Goal: Find specific page/section

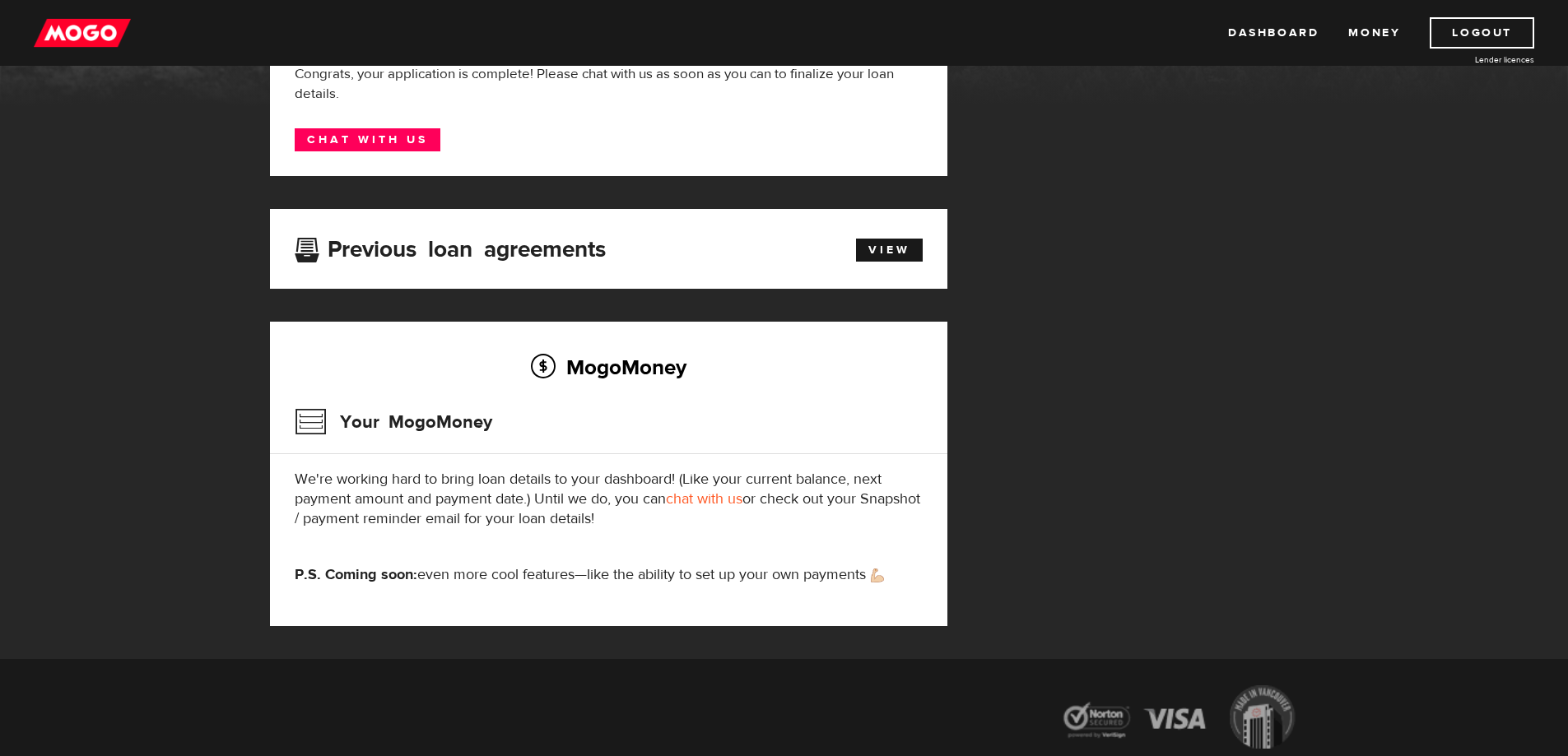
scroll to position [396, 0]
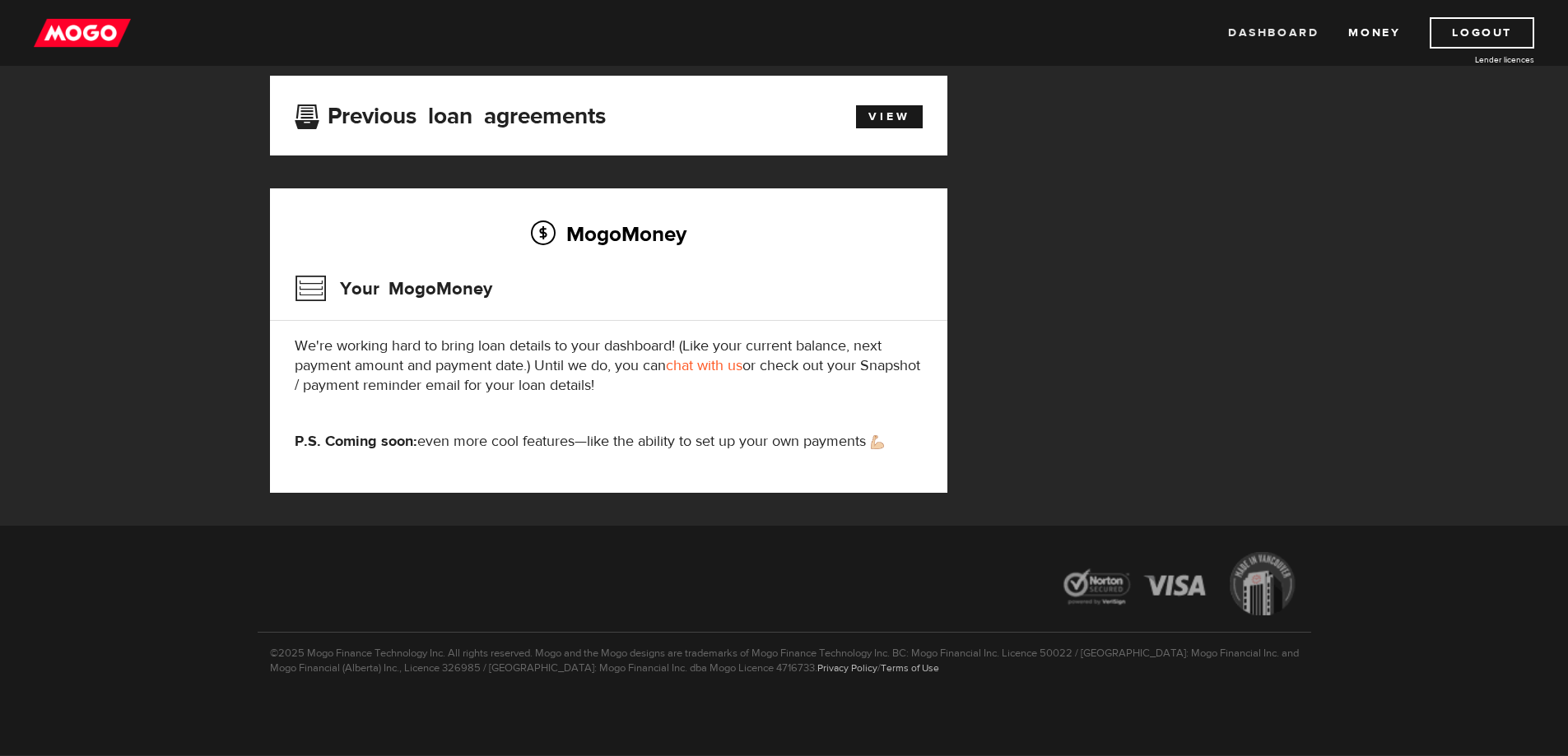
click at [1289, 35] on link "Dashboard" at bounding box center [1273, 33] width 90 height 31
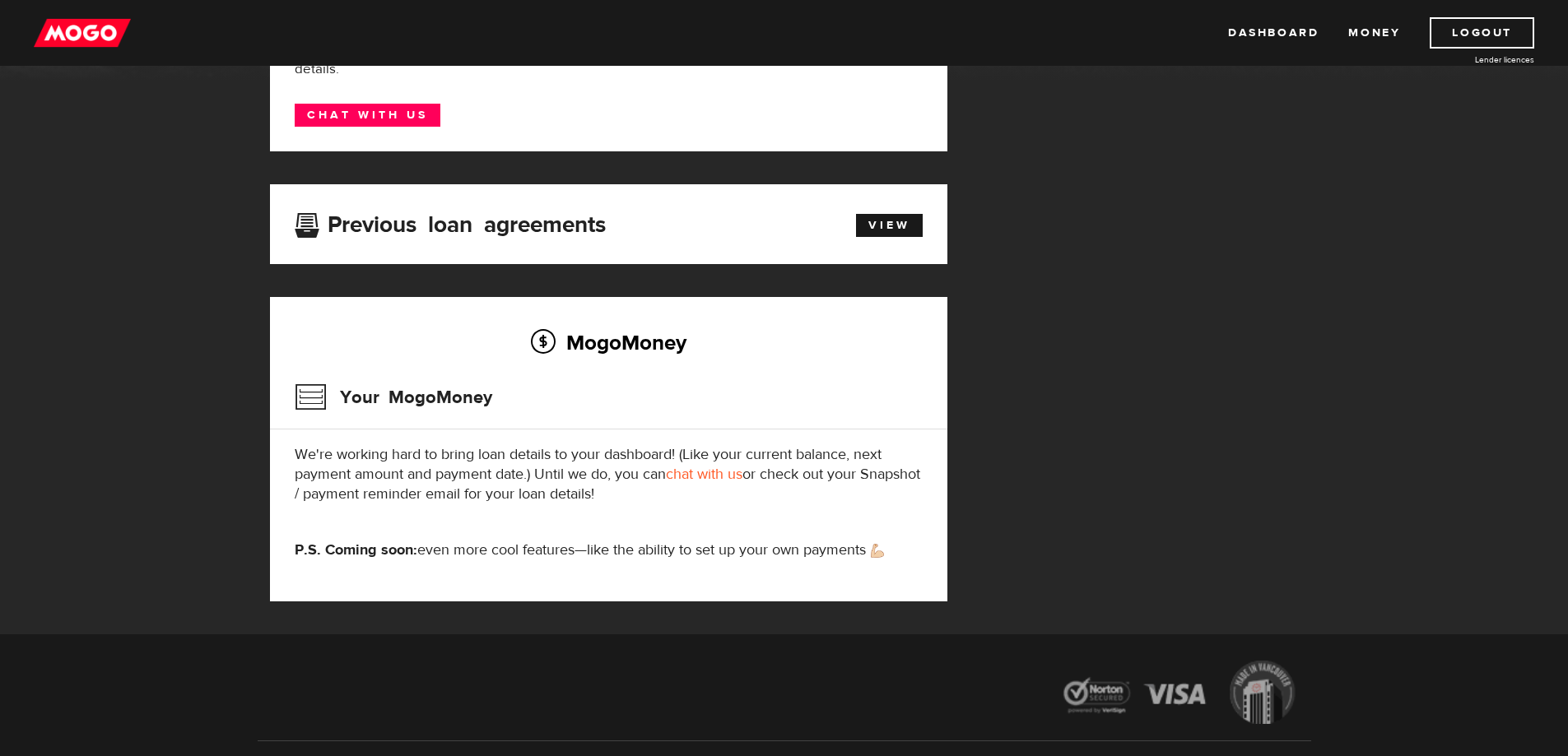
scroll to position [396, 0]
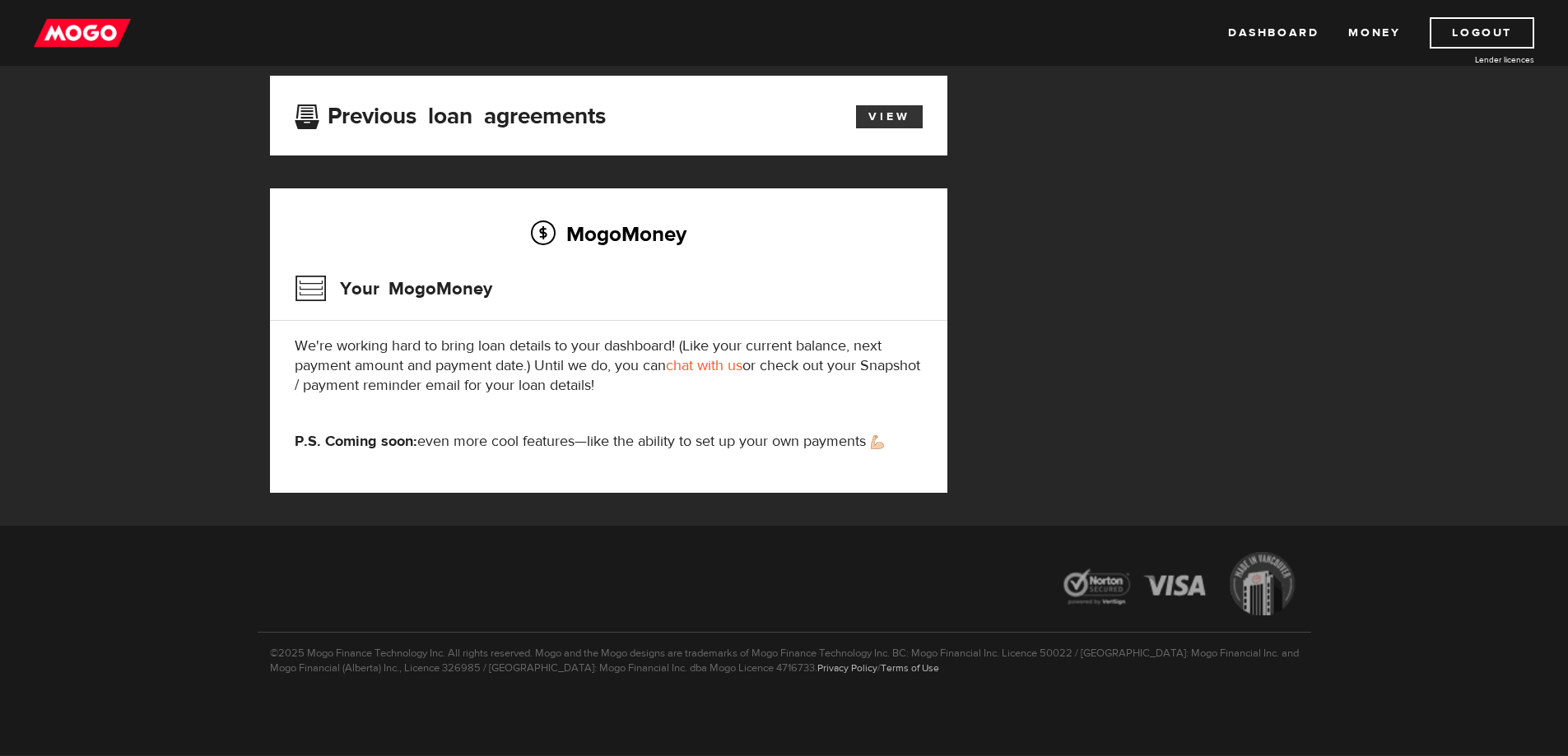
click at [882, 114] on link "View" at bounding box center [889, 117] width 67 height 23
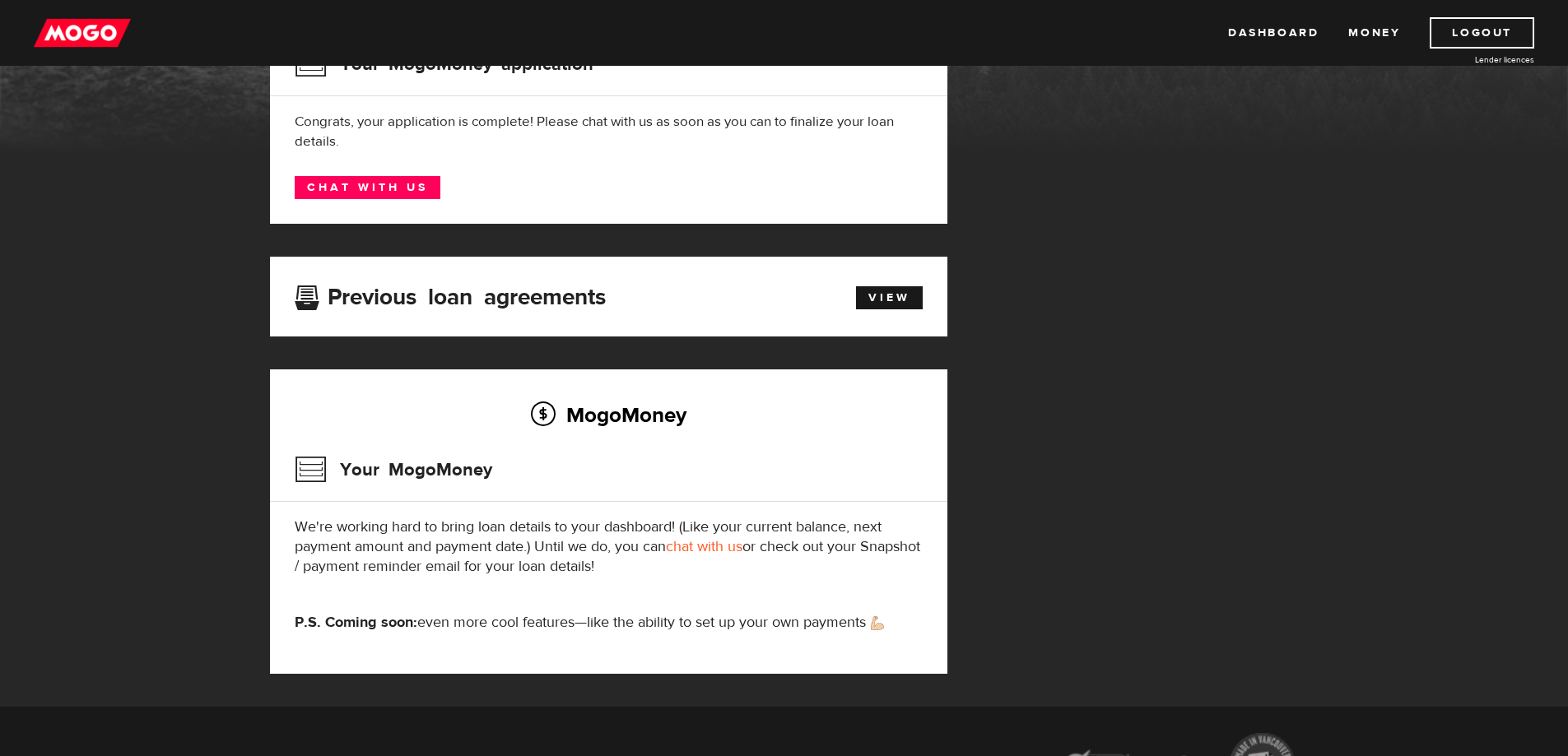
scroll to position [246, 0]
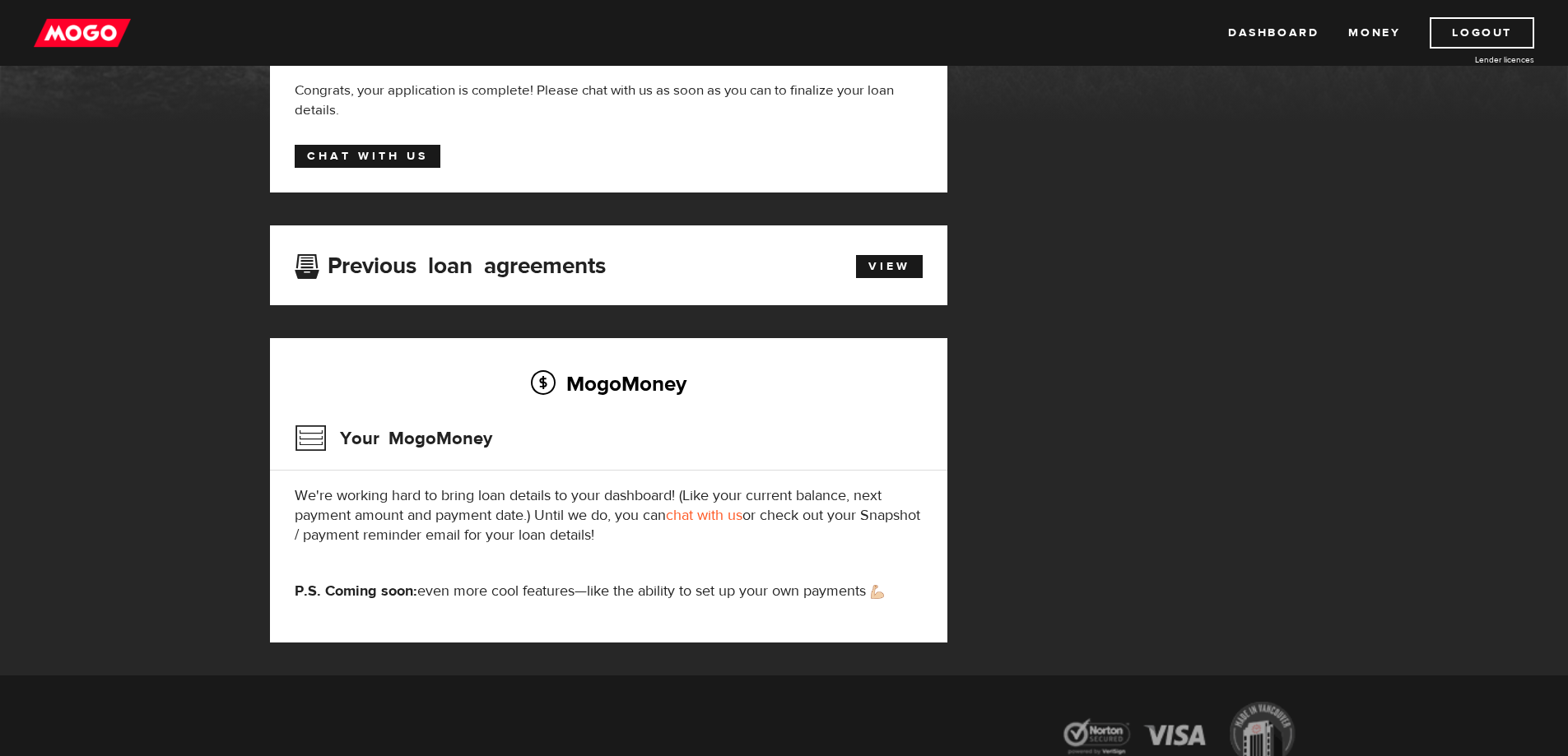
click at [398, 156] on link "Chat with us" at bounding box center [367, 156] width 146 height 23
